Goal: Navigation & Orientation: Find specific page/section

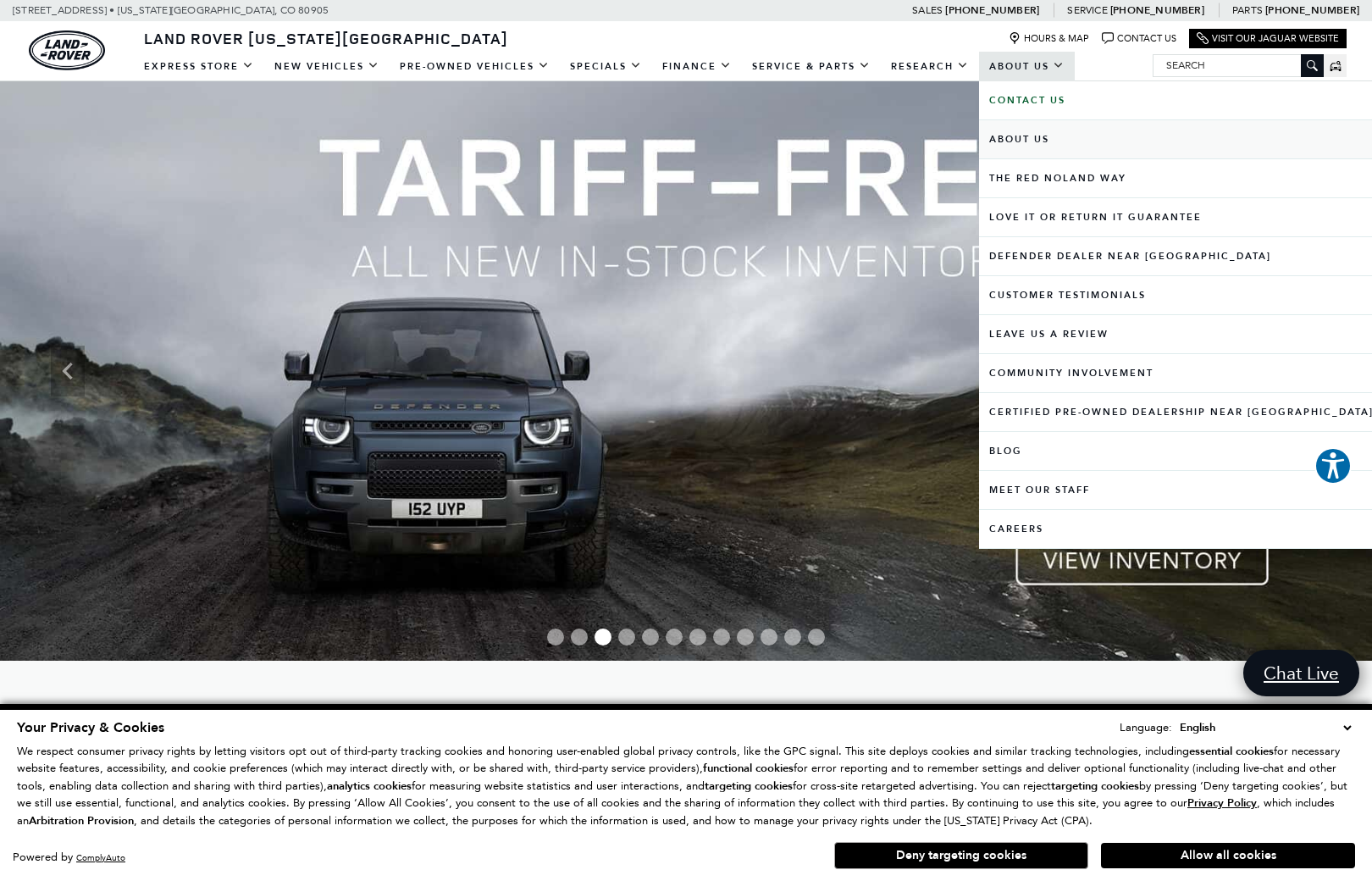
click at [1027, 136] on link "About Us" at bounding box center [1181, 139] width 405 height 38
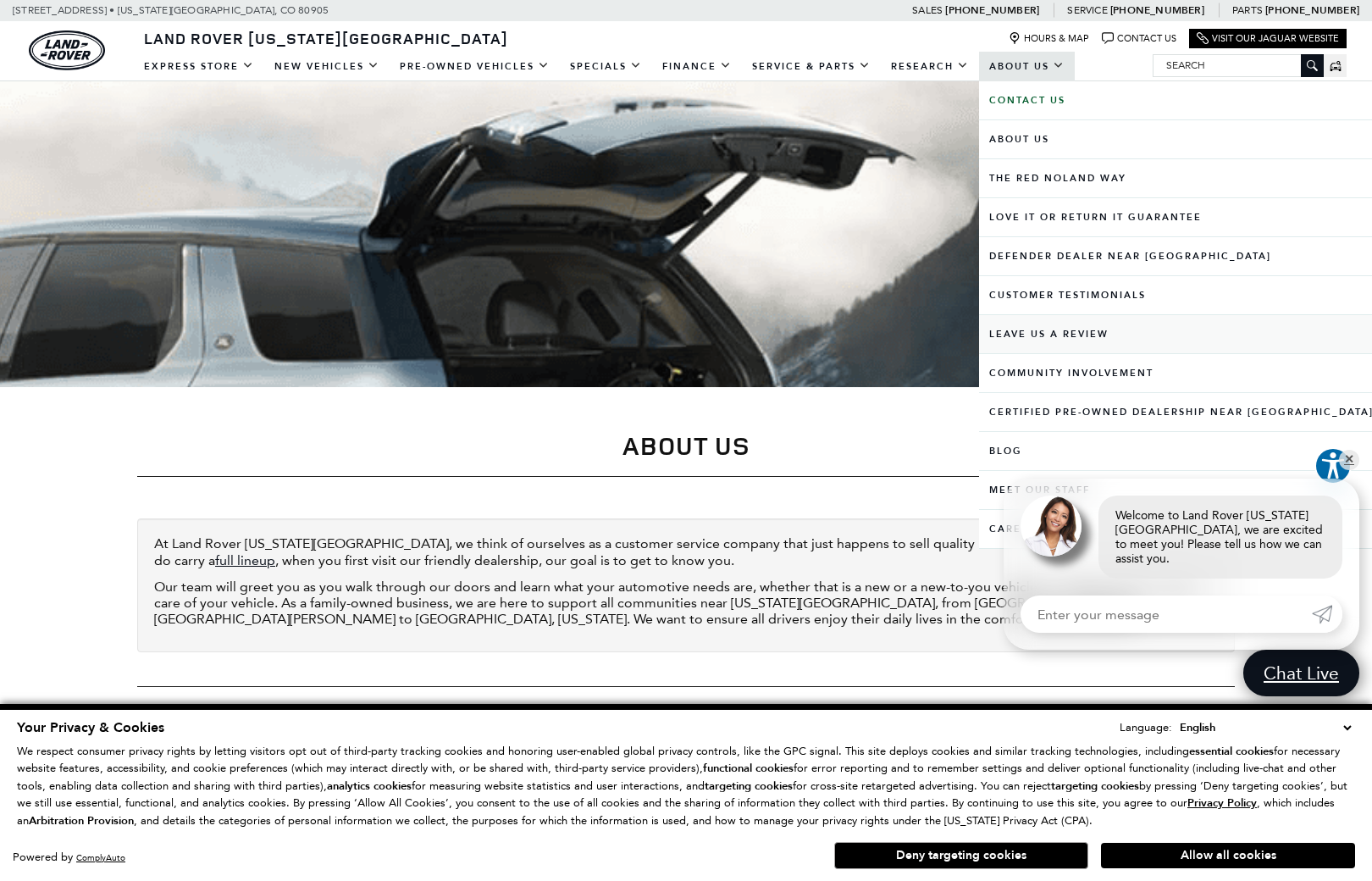
scroll to position [161, 0]
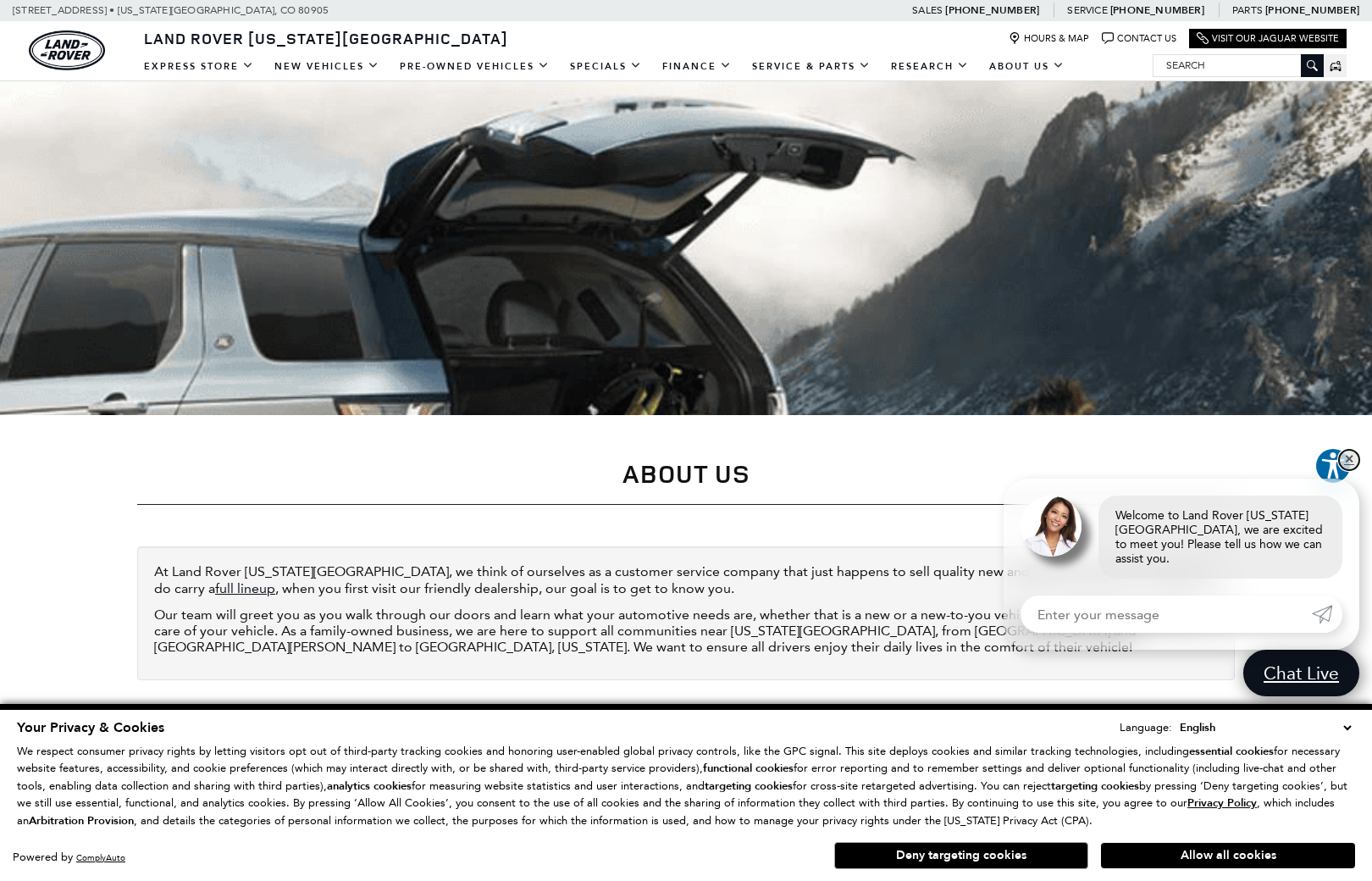
click at [1351, 468] on link "✕" at bounding box center [1348, 459] width 20 height 20
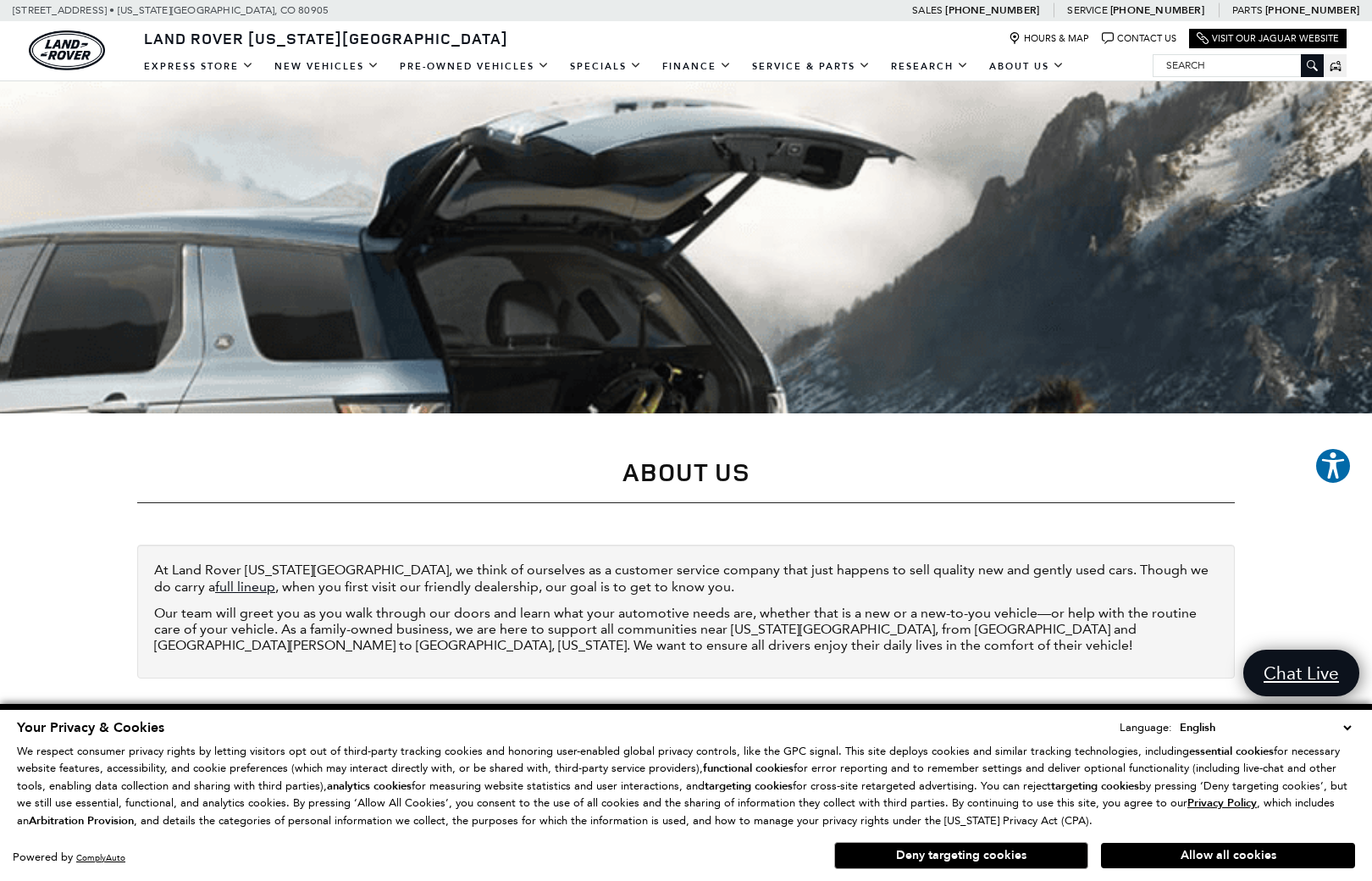
scroll to position [163, 0]
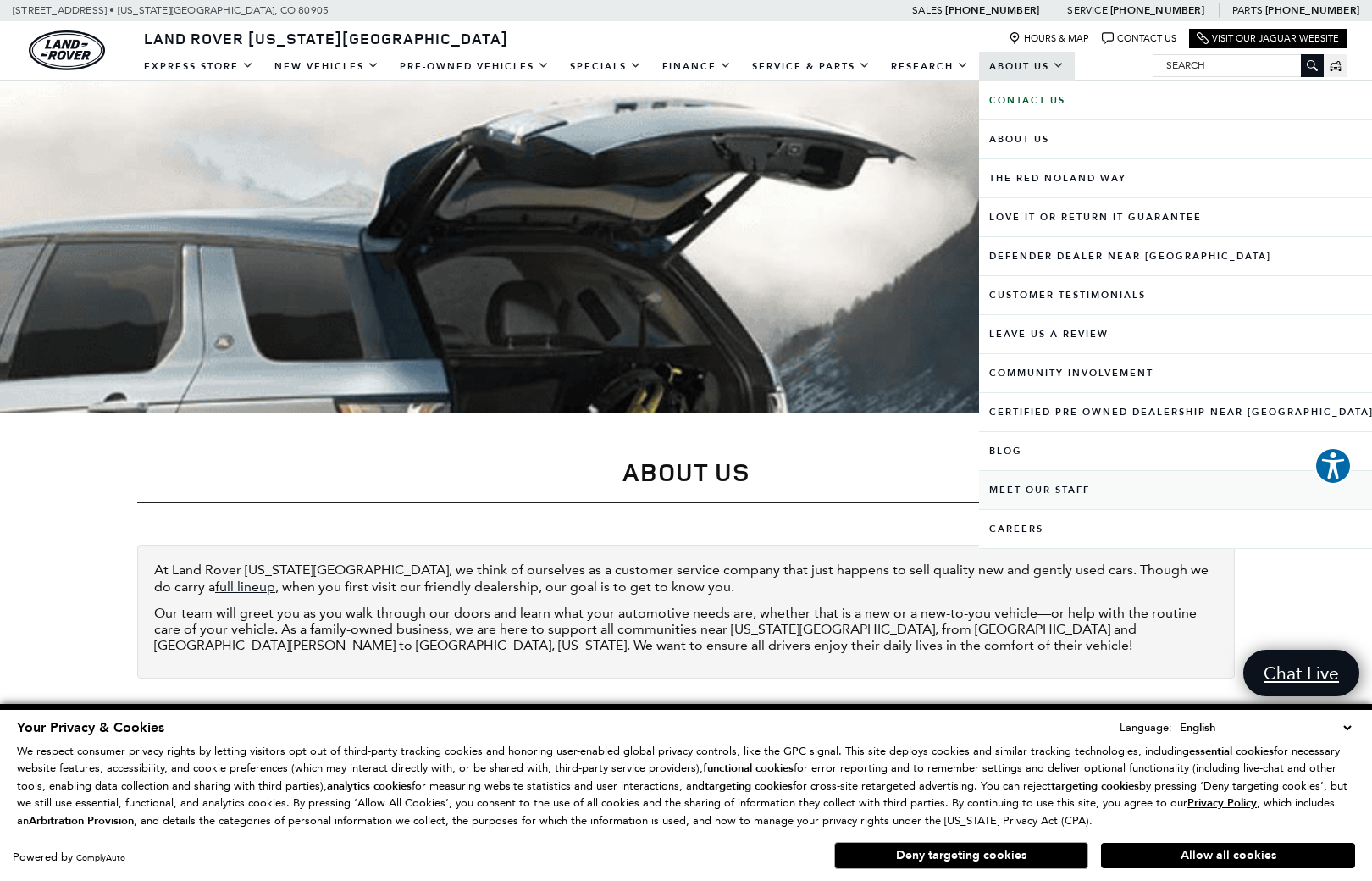
click at [1042, 485] on link "Meet Our Staff" at bounding box center [1181, 490] width 405 height 38
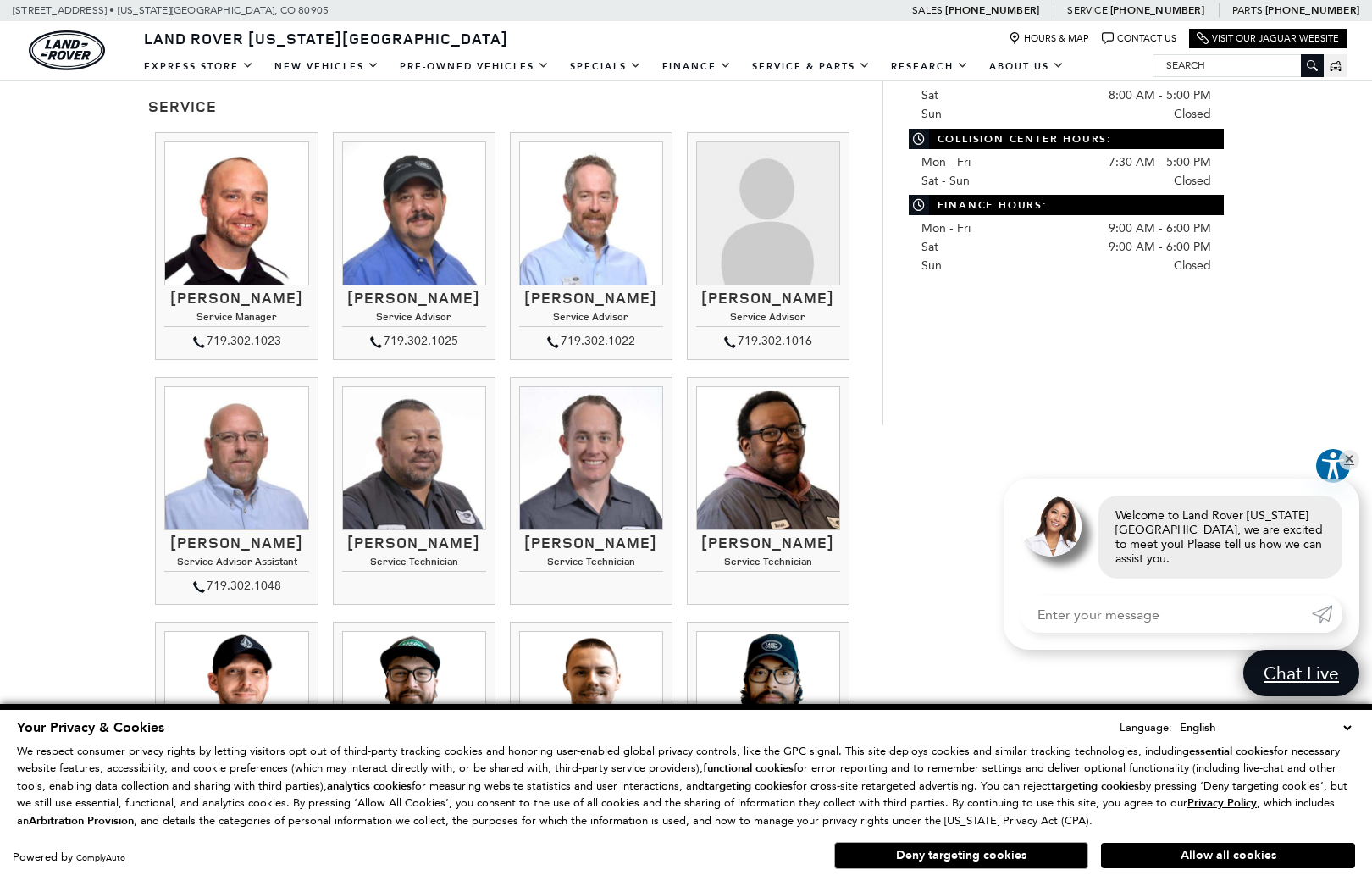
scroll to position [1006, 0]
